Goal: Information Seeking & Learning: Learn about a topic

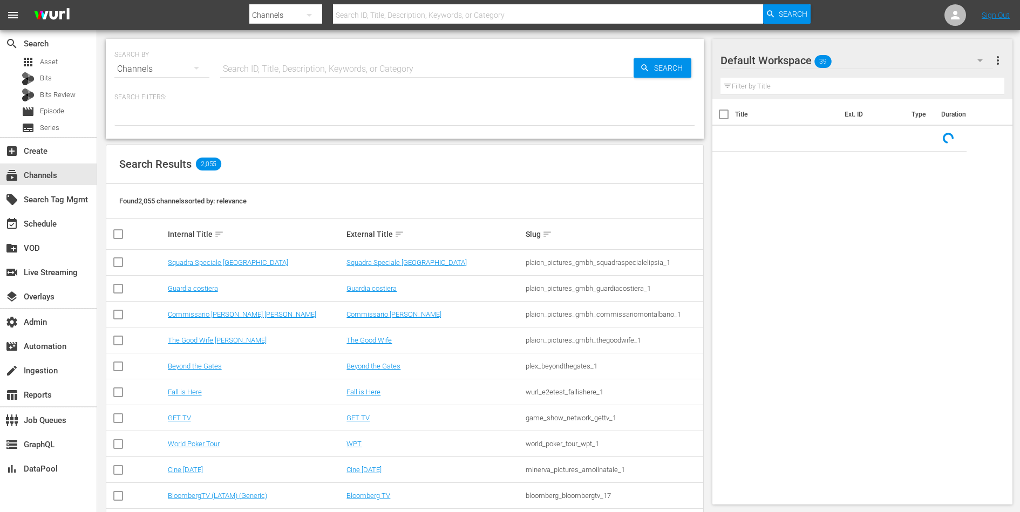
click at [316, 59] on input "text" at bounding box center [426, 69] width 413 height 26
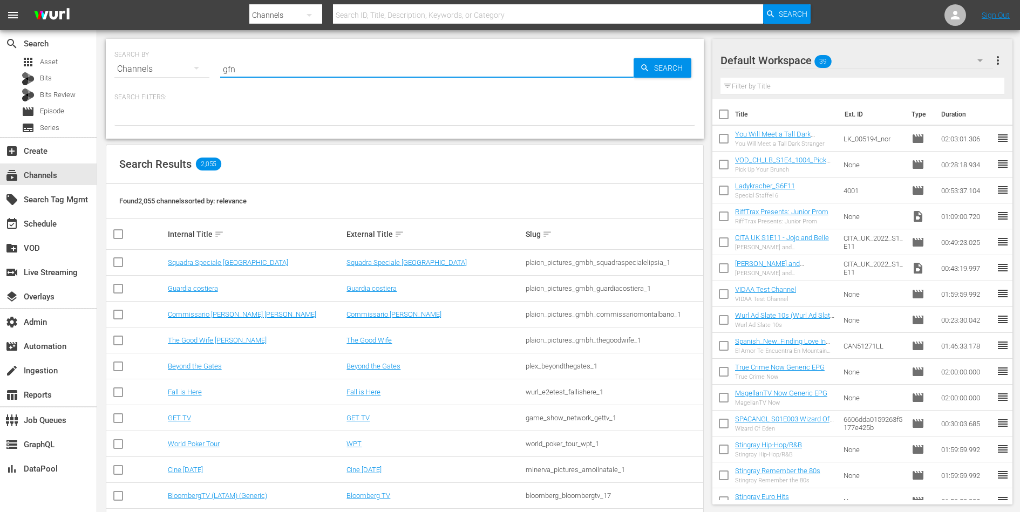
type input "gfn"
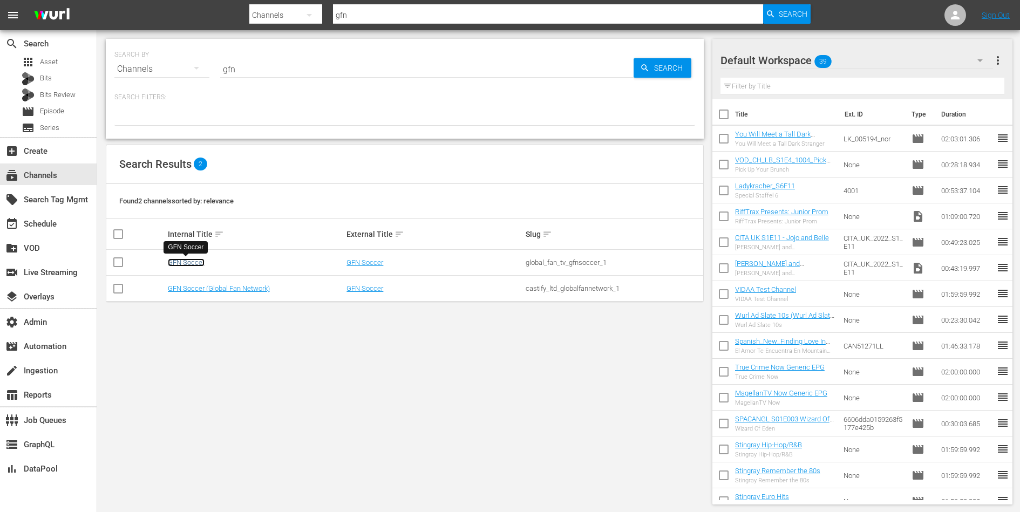
click at [185, 261] on link "GFN Soccer" at bounding box center [186, 262] width 37 height 8
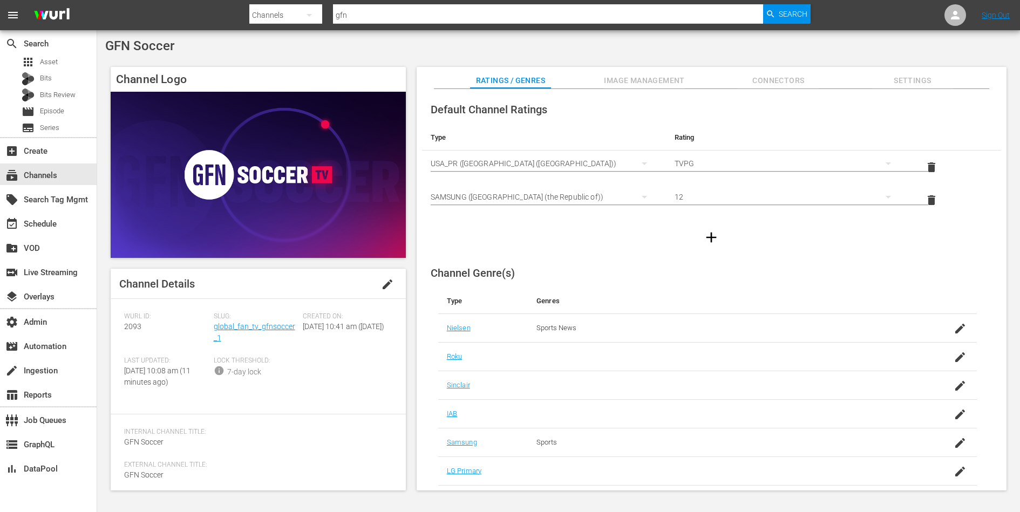
click at [638, 73] on button "Image Management" at bounding box center [644, 78] width 81 height 22
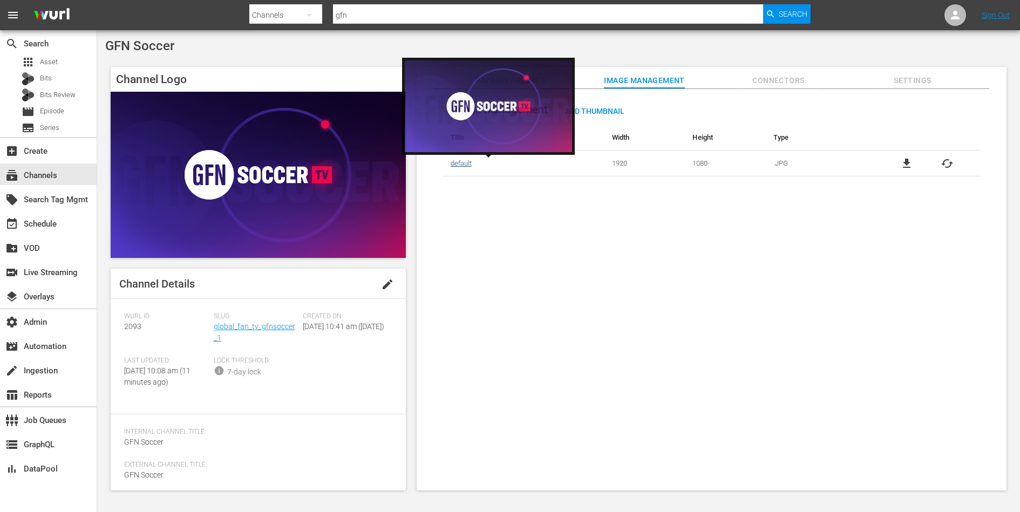
click at [460, 163] on link "default" at bounding box center [461, 163] width 21 height 8
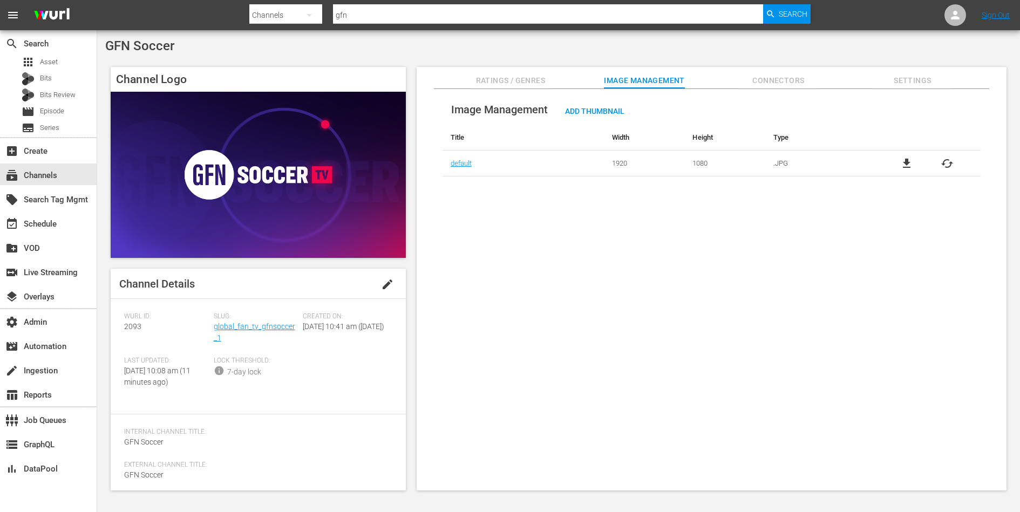
click at [767, 74] on span "Connectors" at bounding box center [778, 80] width 81 height 13
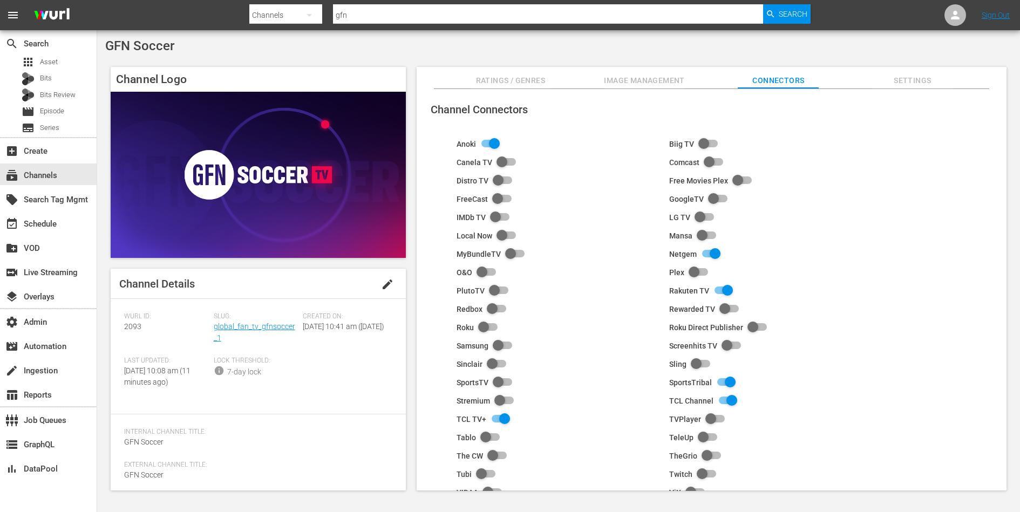
click at [619, 74] on span "Image Management" at bounding box center [644, 80] width 81 height 13
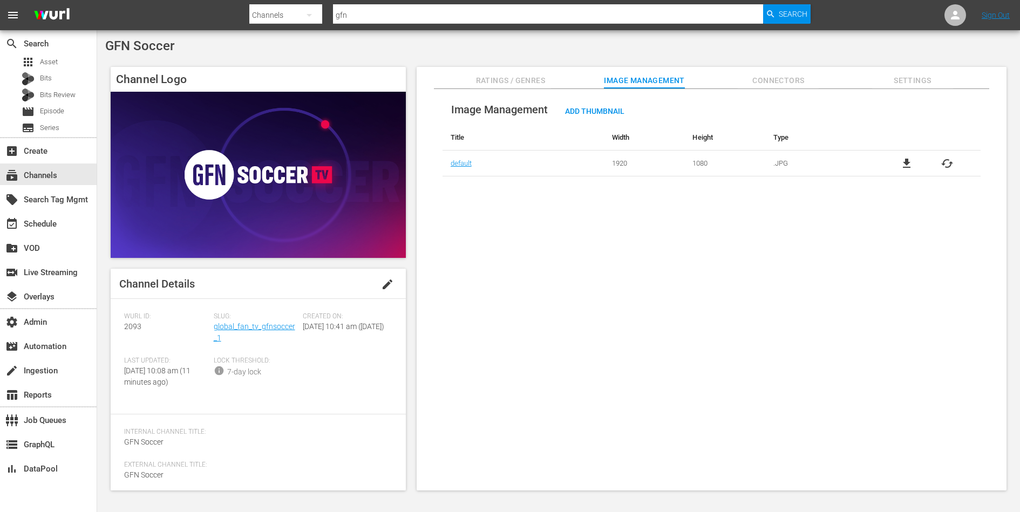
click at [757, 82] on span "Connectors" at bounding box center [778, 80] width 81 height 13
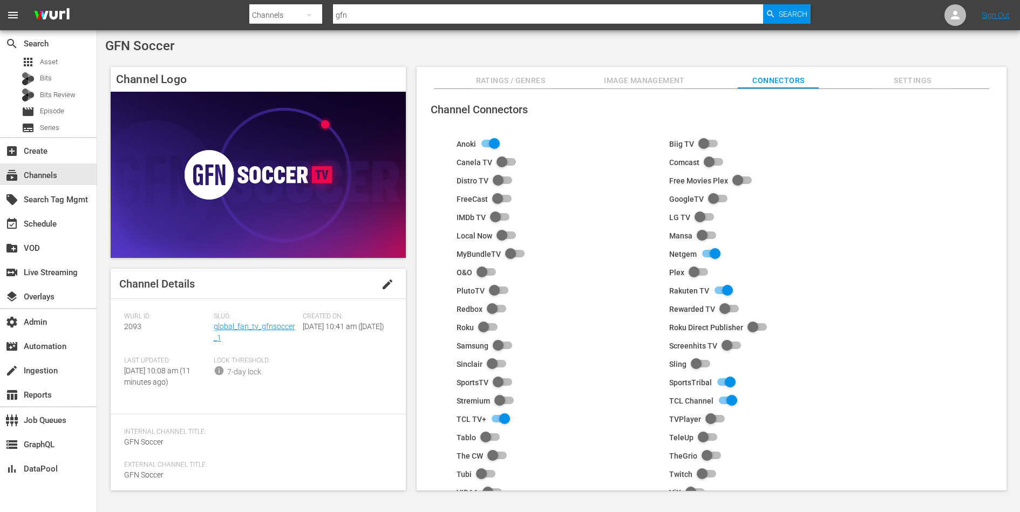
click at [644, 83] on span "Image Management" at bounding box center [644, 80] width 81 height 13
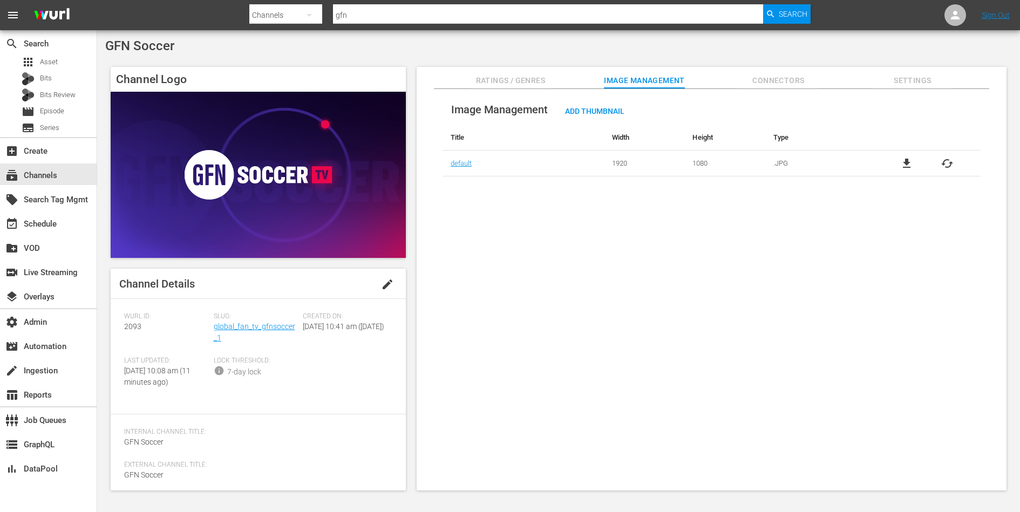
click at [754, 83] on span "Connectors" at bounding box center [778, 80] width 81 height 13
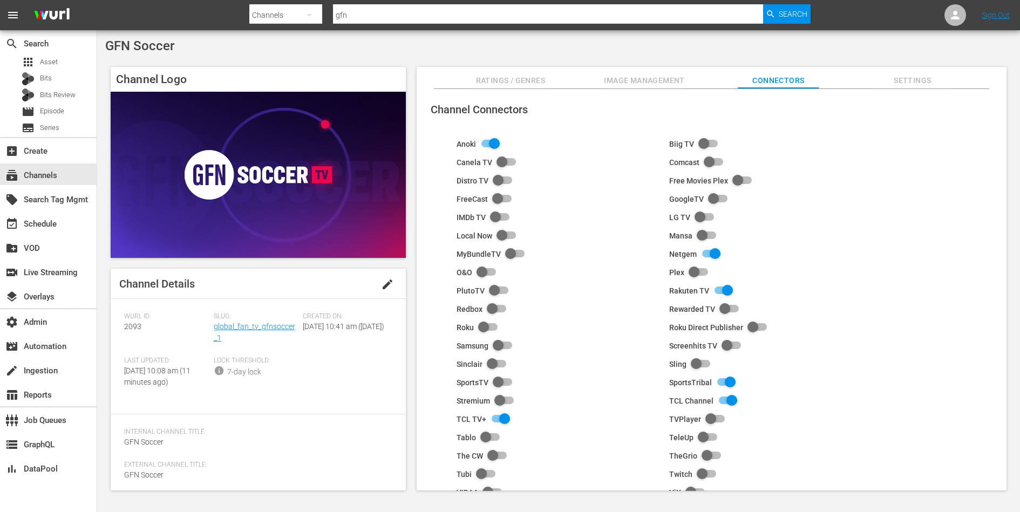
click at [687, 81] on div "Ratings / Genres Image Management Connectors Settings" at bounding box center [712, 78] width 536 height 22
click at [661, 80] on span "Image Management" at bounding box center [644, 80] width 81 height 13
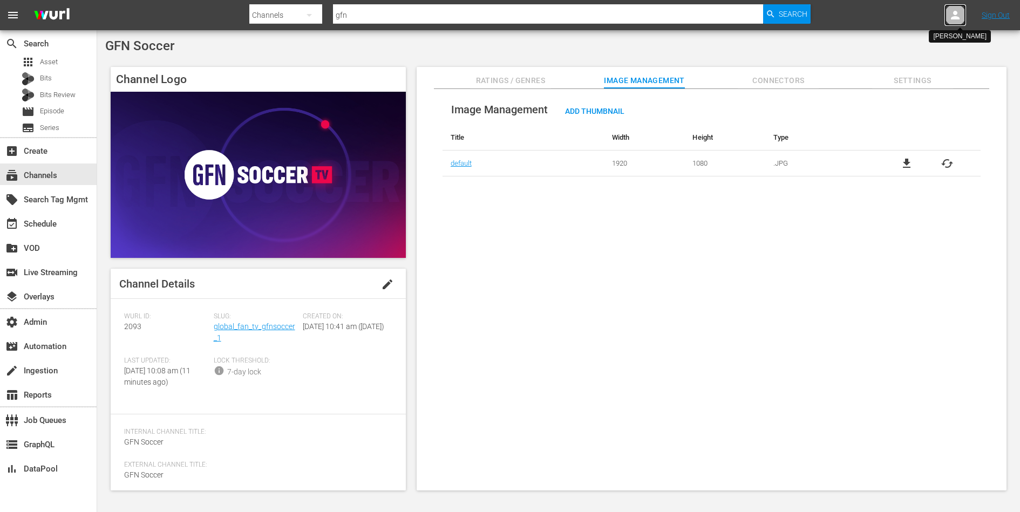
click at [957, 18] on icon at bounding box center [955, 15] width 9 height 9
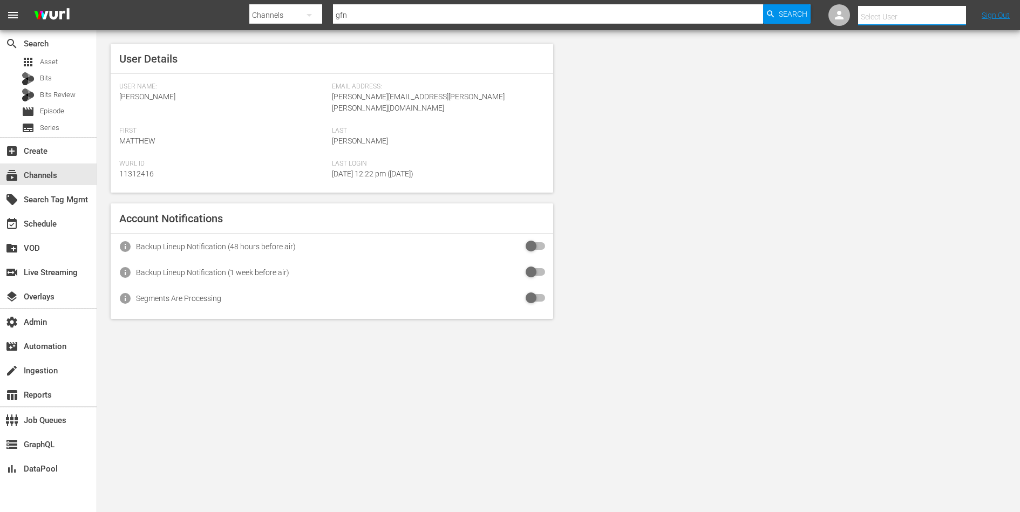
click at [929, 20] on input "text" at bounding box center [927, 17] width 138 height 26
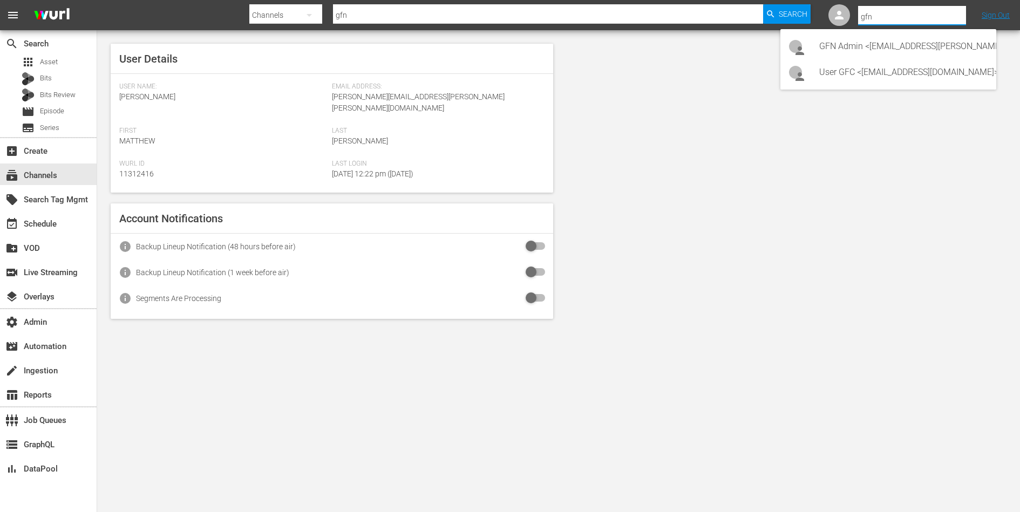
type input "gfn"
click at [872, 162] on div "User Details User Name: Matthew Smith Email Address: matthew.smith@wurl.com Fir…" at bounding box center [558, 181] width 923 height 302
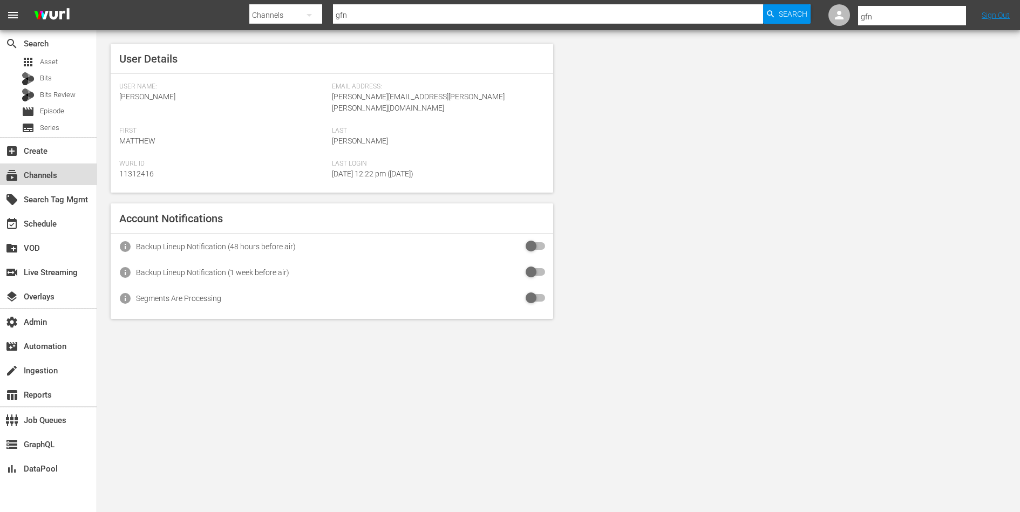
click at [44, 176] on div "subscriptions Channels" at bounding box center [30, 174] width 60 height 10
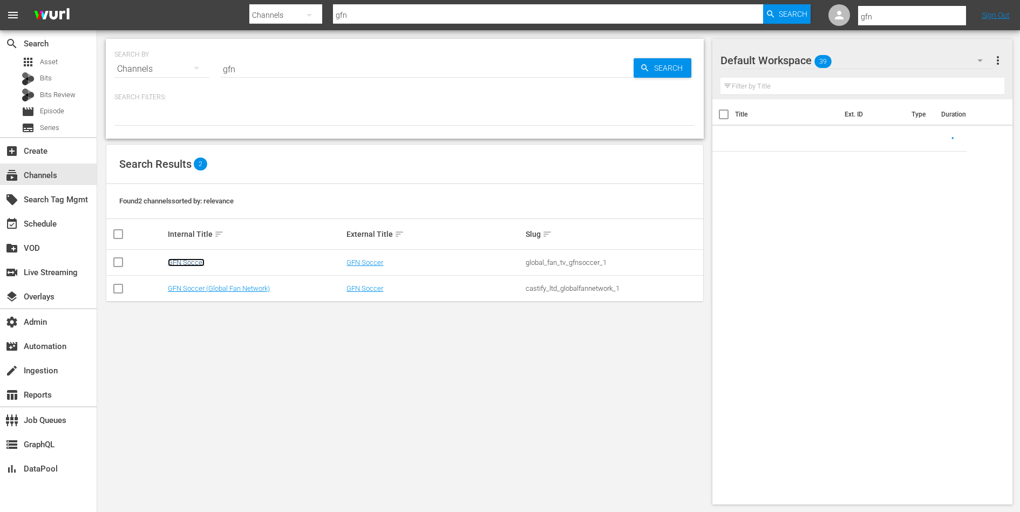
click at [188, 263] on link "GFN Soccer" at bounding box center [186, 262] width 37 height 8
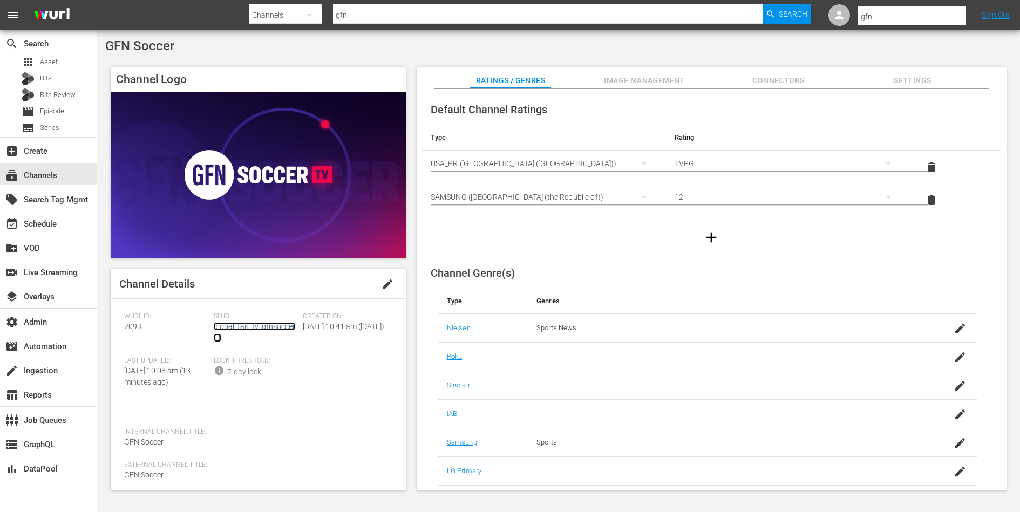
click at [240, 326] on link "global_fan_tv_gfnsoccer_1" at bounding box center [254, 332] width 81 height 20
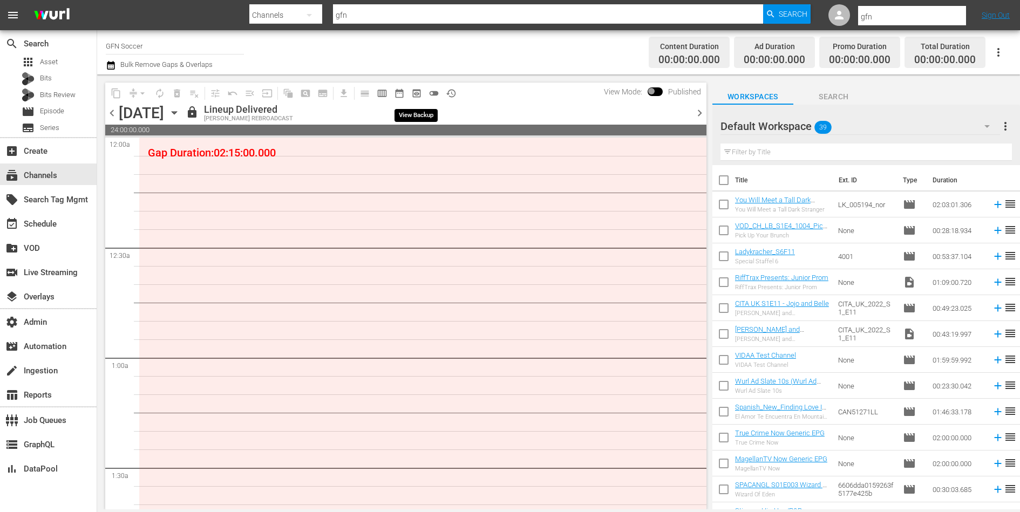
click at [422, 93] on button "preview_outlined" at bounding box center [416, 93] width 17 height 17
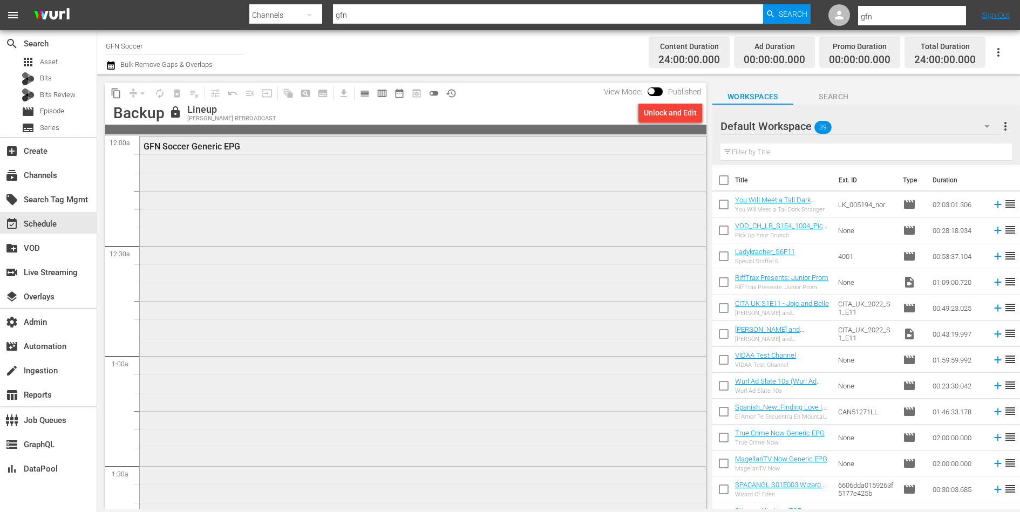
click at [342, 196] on div "GFN Soccer Generic EPG" at bounding box center [423, 355] width 566 height 437
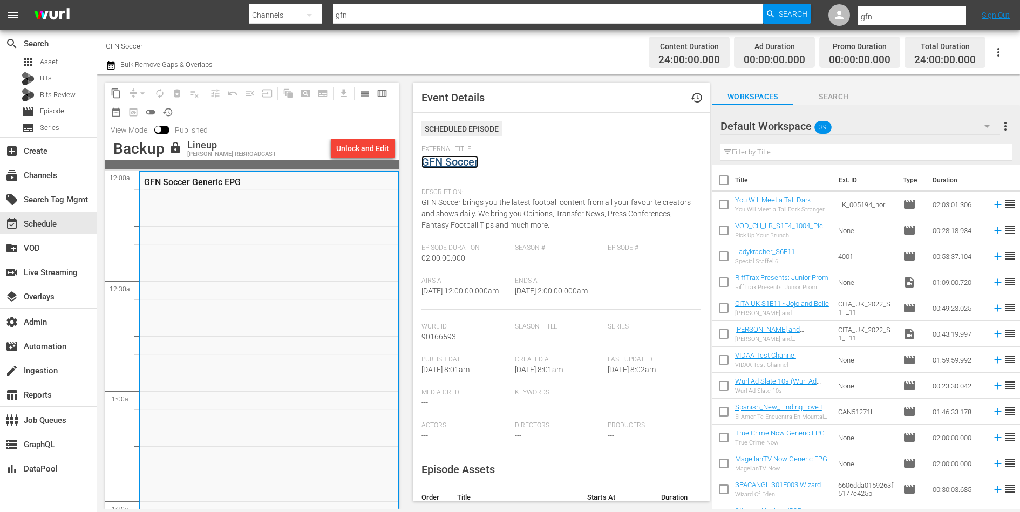
click at [471, 165] on link "GFN Soccer" at bounding box center [449, 161] width 57 height 13
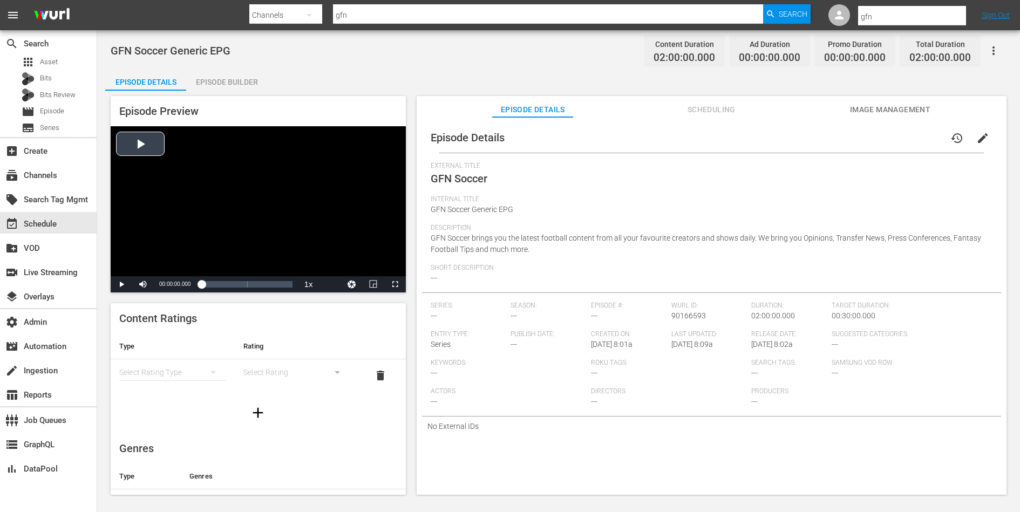
click at [268, 191] on div "Video Player" at bounding box center [258, 201] width 295 height 150
click at [222, 281] on div "00:27:08.571 Wurl 60 Min Loop" at bounding box center [222, 284] width 1 height 11
click at [121, 284] on span "Video Player" at bounding box center [121, 284] width 0 height 0
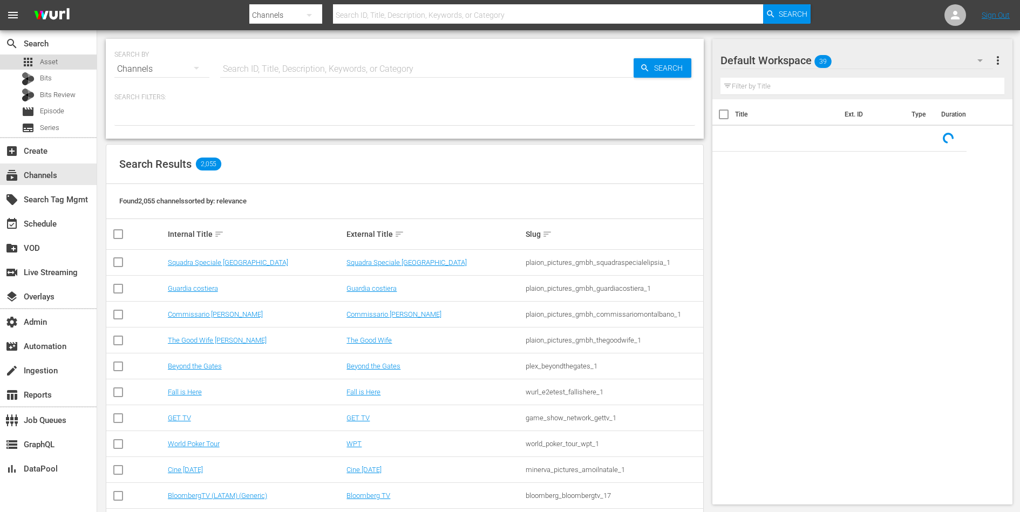
click at [45, 58] on span "Asset" at bounding box center [49, 62] width 18 height 11
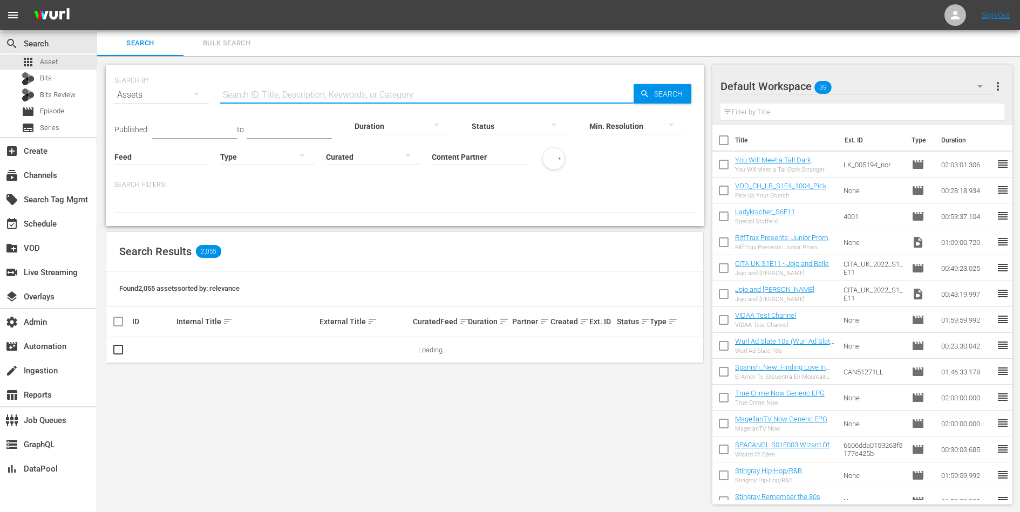
click at [239, 82] on input "text" at bounding box center [426, 95] width 413 height 26
paste input "S1 F5 – Außer Sicht"
type input "S1 F5 – Außer Sicht"
click at [218, 347] on link "S1 F5 – Außer Sicht" at bounding box center [206, 350] width 60 height 8
